Goal: Transaction & Acquisition: Purchase product/service

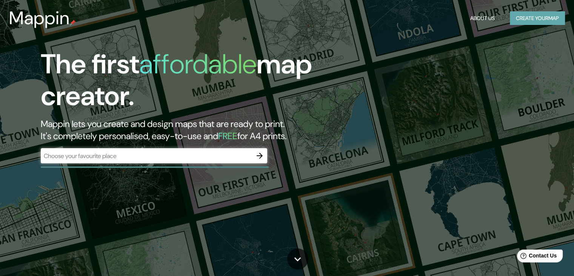
click at [522, 17] on button "Create your map" at bounding box center [537, 18] width 55 height 14
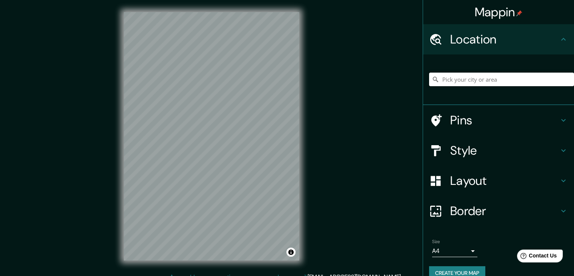
paste input "Humedal de Astilleros"
type input "De Astilleros, 37776 San Miguel de Allende, Guanajuato, México"
click at [566, 80] on icon "Clear" at bounding box center [568, 79] width 5 height 5
paste input "Humedal de Astilleros"
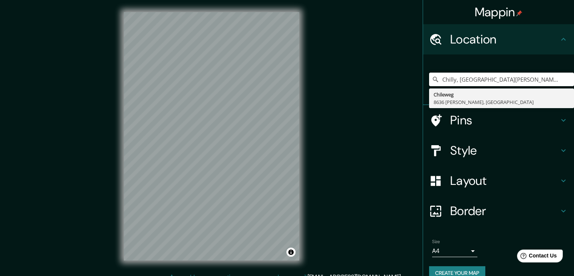
type input "Chilly, Alta Saboya, Francia"
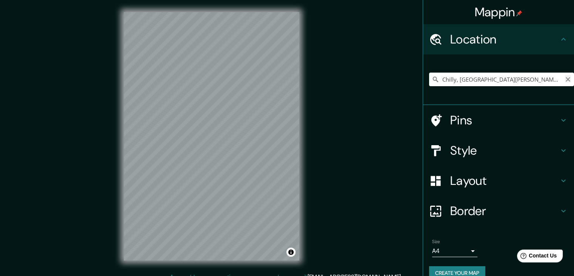
click at [565, 76] on icon "Clear" at bounding box center [568, 79] width 6 height 6
paste input "Wetlands near Dalcahue or the coastal edge of Quinchao Island."
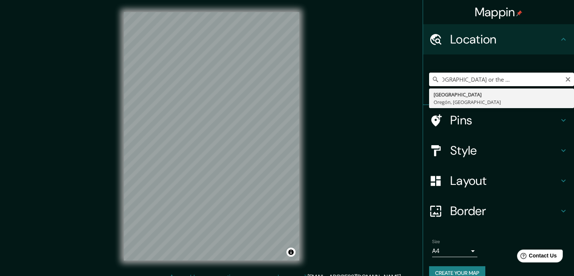
type input "Island City, Oregón, Estados Unidos"
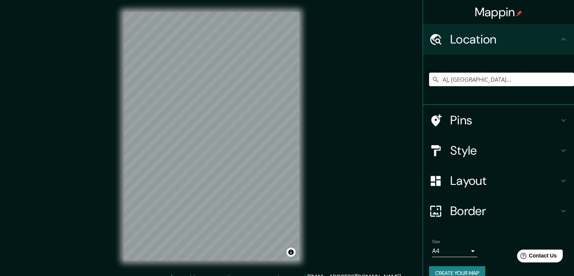
scroll to position [0, 0]
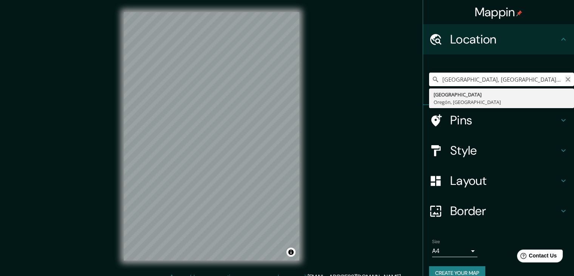
click at [566, 79] on icon "Clear" at bounding box center [568, 79] width 5 height 5
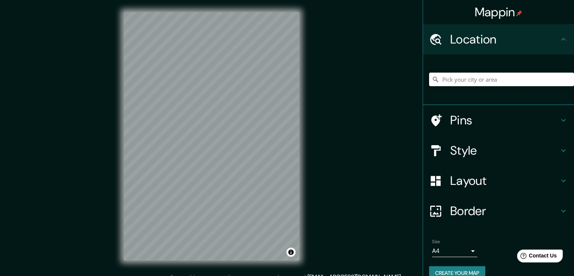
paste input "shipyard wetland"
type input "Southwest Wetland Court, Bend, Oregón 97702, Estados Unidos"
click at [464, 250] on body "Mappin Location Southwest Wetland Court, Bend, Oregón 97702, Estados Unidos Sou…" at bounding box center [287, 138] width 574 height 276
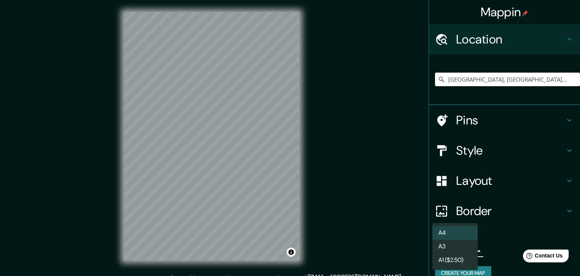
click at [464, 250] on li "A3" at bounding box center [454, 246] width 45 height 14
type input "a4"
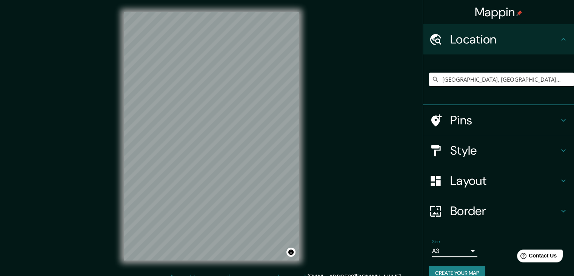
click at [464, 270] on button "Create your map" at bounding box center [457, 273] width 56 height 14
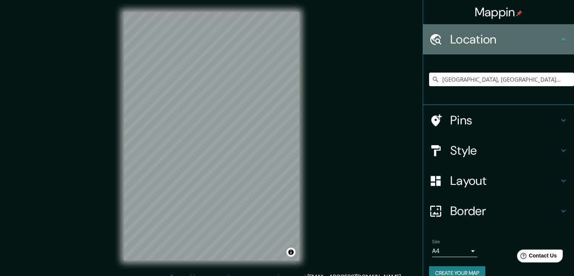
click at [559, 39] on icon at bounding box center [563, 39] width 9 height 9
click at [500, 38] on h4 "Location" at bounding box center [505, 39] width 109 height 15
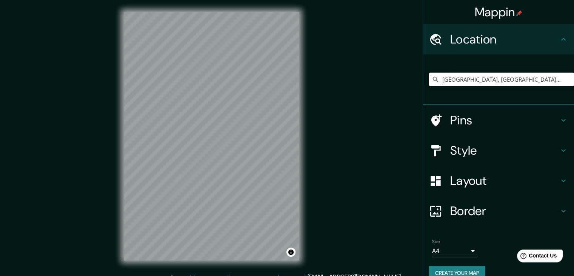
click at [477, 83] on input "Southwest Wetland Court, Bend, Oregón 97702, Estados Unidos" at bounding box center [501, 80] width 145 height 14
drag, startPoint x: 559, startPoint y: 78, endPoint x: 433, endPoint y: 82, distance: 125.5
click at [433, 82] on div "Southwest Wetland Court, Bend, Oregón 97702, Estados Unidos" at bounding box center [501, 80] width 145 height 14
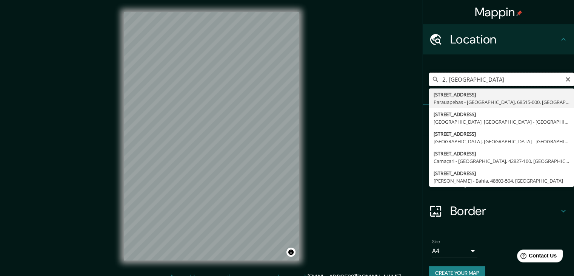
type input "2, Estados Unidos"
click at [476, 82] on input "2, Estados Unidos" at bounding box center [501, 80] width 145 height 14
click at [565, 76] on icon "Clear" at bounding box center [568, 79] width 6 height 6
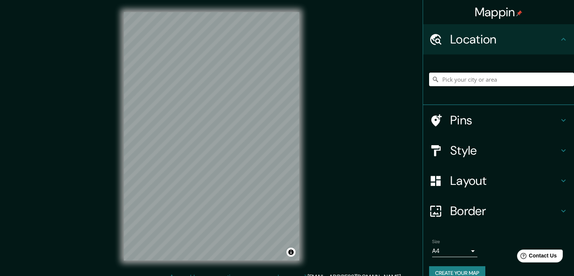
paste input "Humedales cerca de Dalcahue o borde costero de Isla Quinchao."
type input "Düsseldorf, Renania del Norte-Westfalia, Alemania"
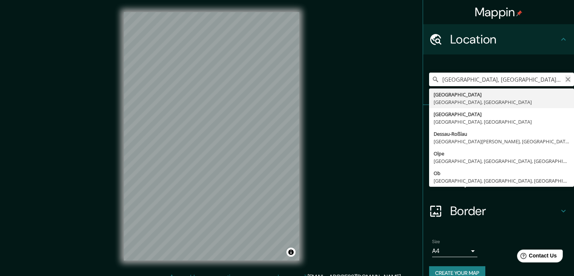
click at [565, 77] on icon "Clear" at bounding box center [568, 79] width 6 height 6
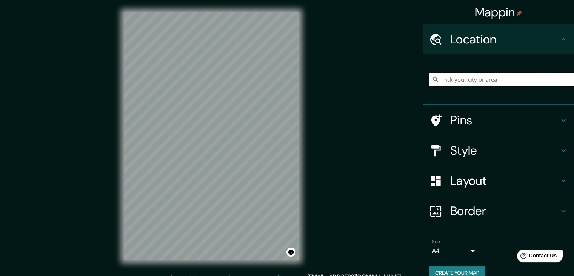
paste input "Humedal de Astilleros"
type input "De Astilleros, 37776 San Miguel de Allende, Guanajuato, México"
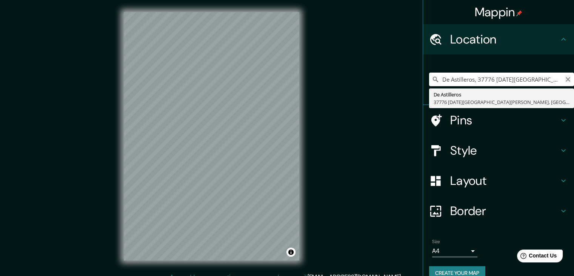
click at [566, 77] on icon "Clear" at bounding box center [568, 79] width 5 height 5
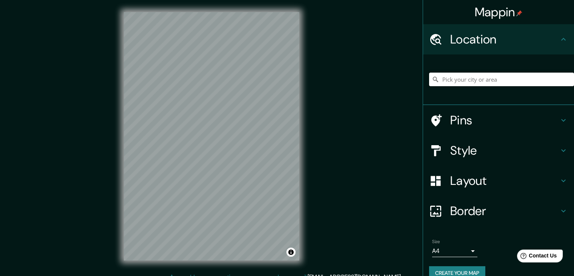
paste input "Humedal de Astilleros"
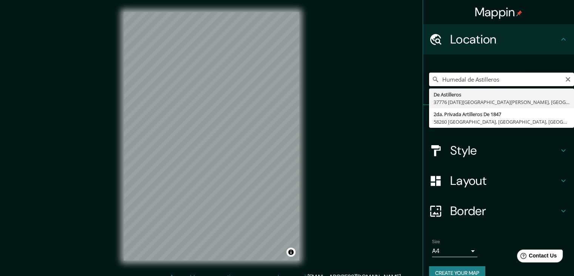
type input "Humedal de Astilleros"
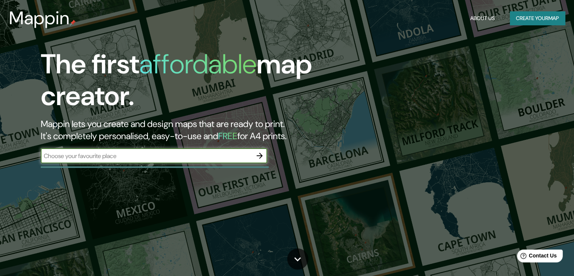
drag, startPoint x: 571, startPoint y: 0, endPoint x: 414, endPoint y: 38, distance: 161.3
click at [414, 38] on div "The first affordable map creator. Mappin lets you create and design maps that a…" at bounding box center [287, 138] width 574 height 276
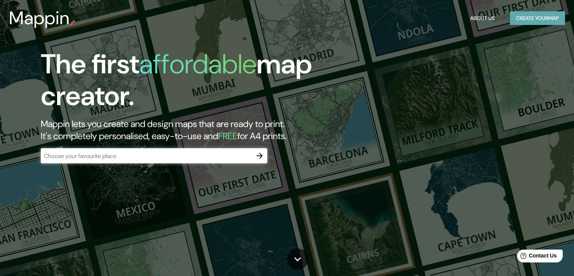
click at [519, 17] on button "Create your map" at bounding box center [537, 18] width 55 height 14
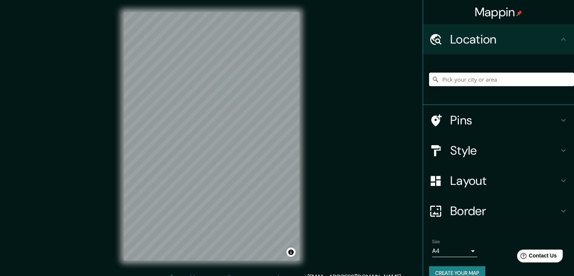
click at [444, 79] on input "Pick your city or area" at bounding box center [501, 80] width 145 height 14
paste input "Dalcahue Submarine Shipyard Wetland"
type input "Wetland, 8242 RD Lelystad, Países Bajos"
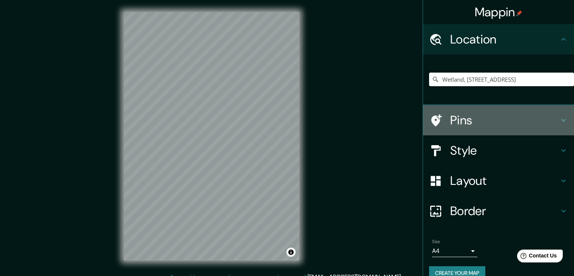
click at [560, 121] on icon at bounding box center [563, 120] width 9 height 9
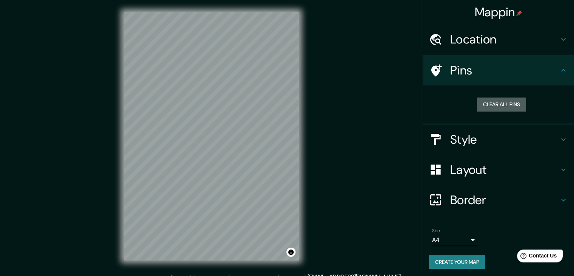
click at [503, 106] on button "Clear all pins" at bounding box center [501, 104] width 49 height 14
click at [541, 255] on span "Contact Us" at bounding box center [543, 255] width 29 height 6
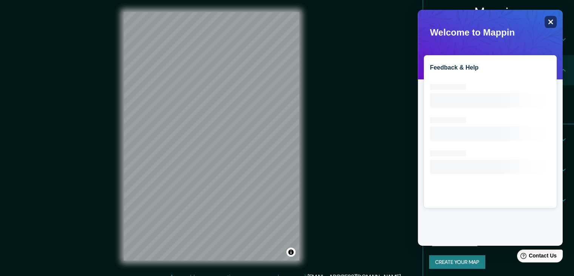
click at [553, 20] on icon "Close" at bounding box center [551, 22] width 5 height 5
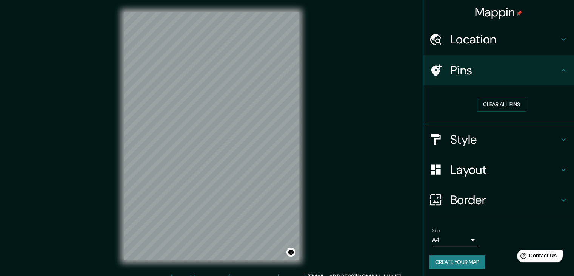
click at [485, 47] on div "Location" at bounding box center [498, 39] width 151 height 30
